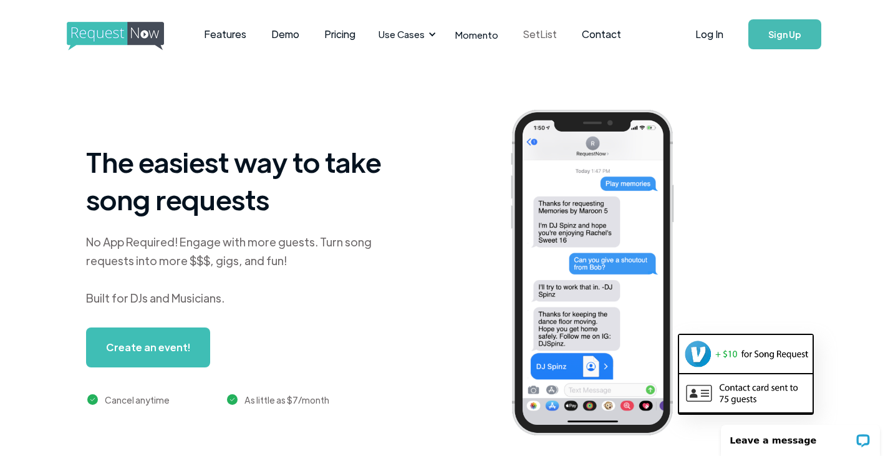
click at [523, 31] on link "SetList" at bounding box center [540, 34] width 59 height 39
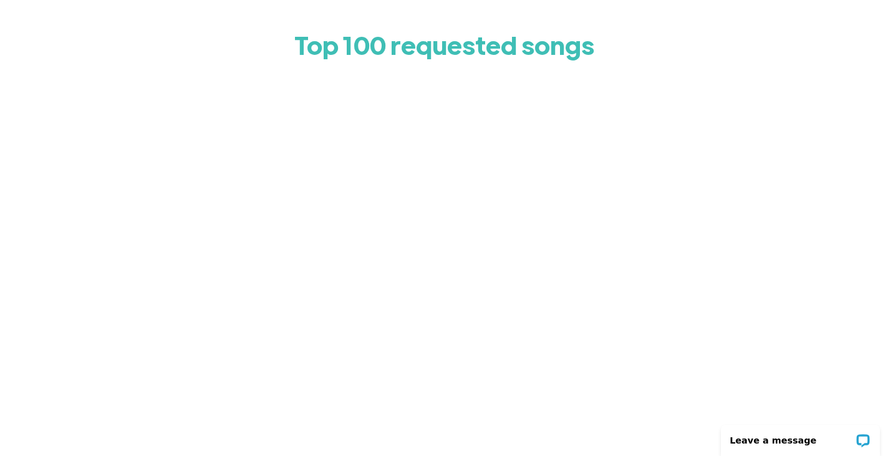
scroll to position [61, 0]
